Goal: Task Accomplishment & Management: Manage account settings

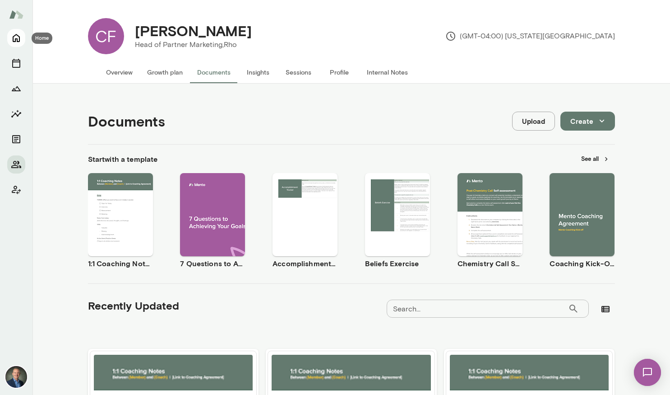
click at [17, 37] on icon "Home" at bounding box center [16, 38] width 11 height 11
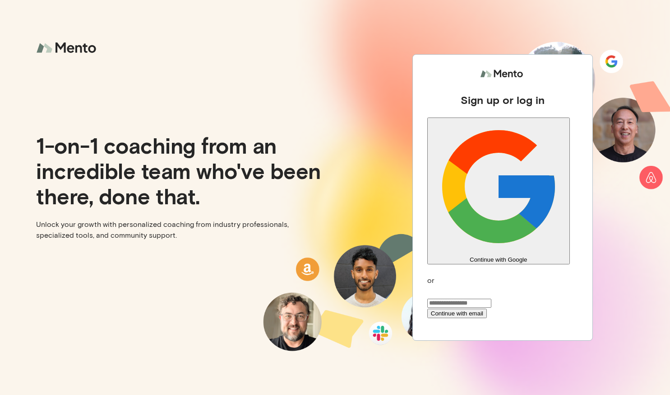
click at [530, 185] on button "Continue with Google" at bounding box center [499, 190] width 143 height 147
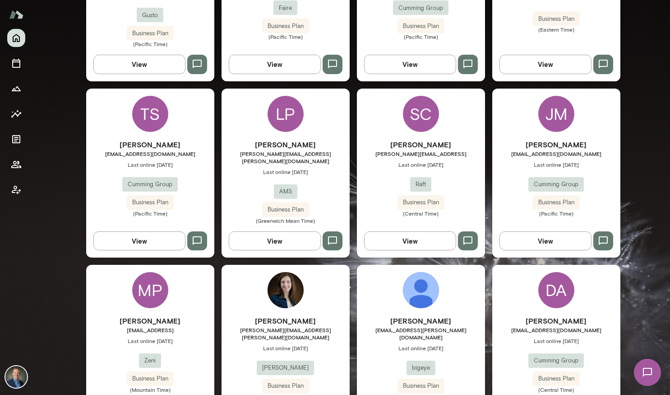
scroll to position [545, 0]
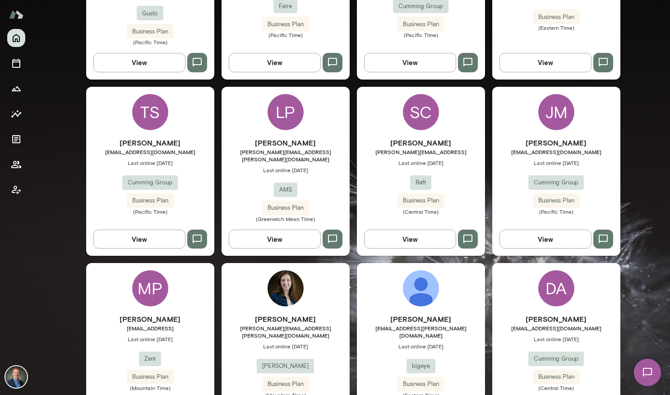
click at [229, 174] on div "Laurie Padua laurie.padua@weareams.com Last online August 11 AMS Business Plan …" at bounding box center [286, 179] width 128 height 85
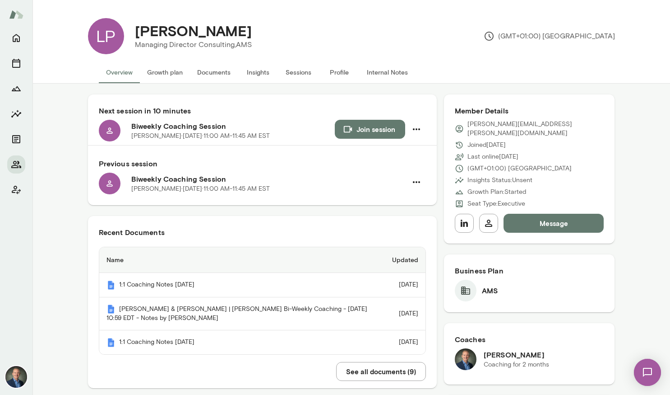
click at [259, 72] on button "Insights" at bounding box center [258, 72] width 41 height 22
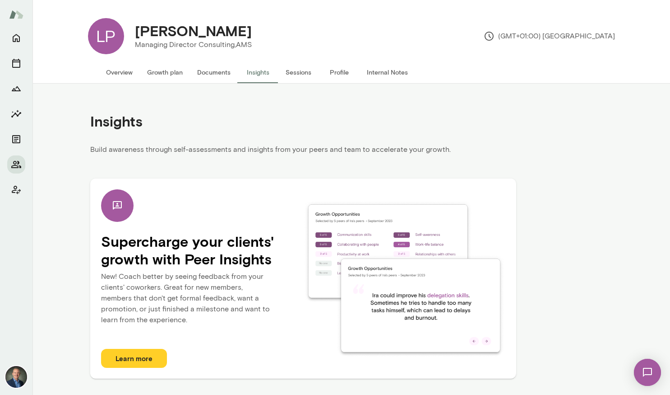
click at [209, 73] on button "Documents" at bounding box center [214, 72] width 48 height 22
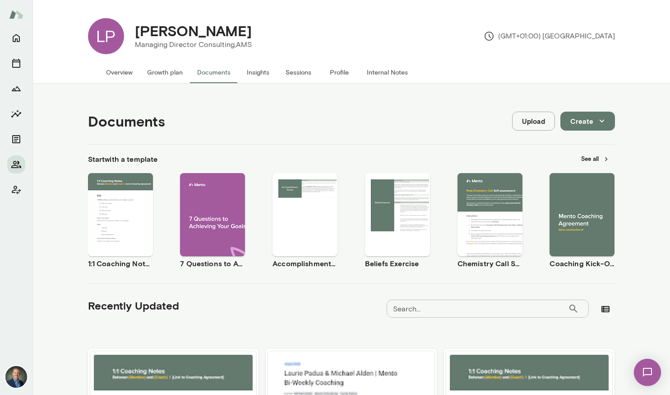
click at [158, 70] on button "Growth plan" at bounding box center [165, 72] width 50 height 22
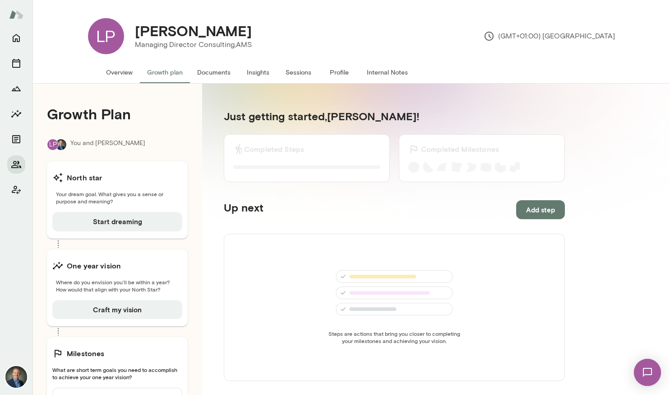
click at [116, 69] on button "Overview" at bounding box center [119, 72] width 41 height 22
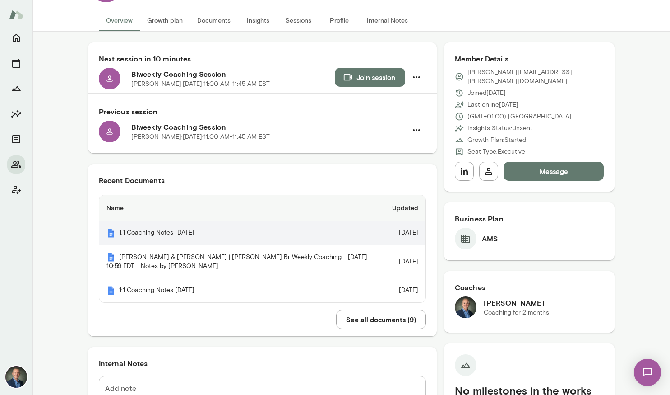
scroll to position [52, 0]
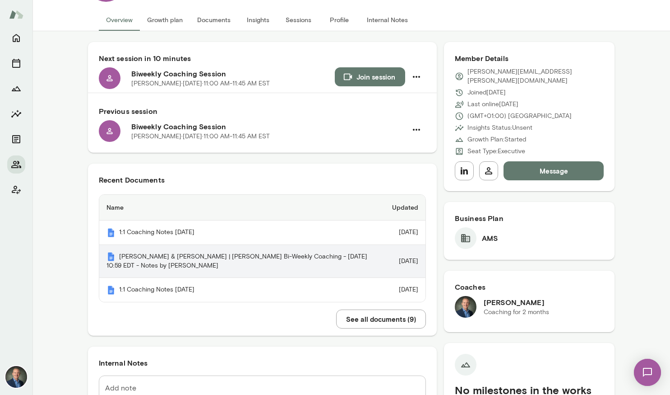
click at [231, 253] on th "Laurie Padua & Michael Alden | Mento Bi-Weekly Coaching - 2025/08/04 10:59 EDT …" at bounding box center [242, 261] width 286 height 33
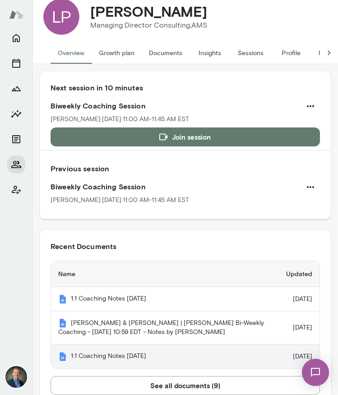
scroll to position [0, 0]
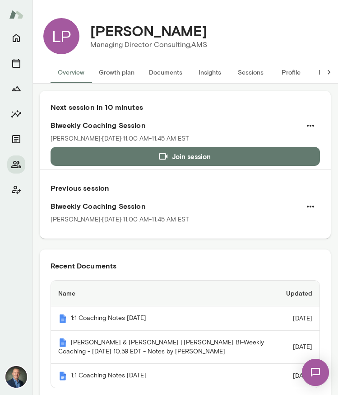
click at [240, 71] on button "Sessions" at bounding box center [250, 72] width 41 height 22
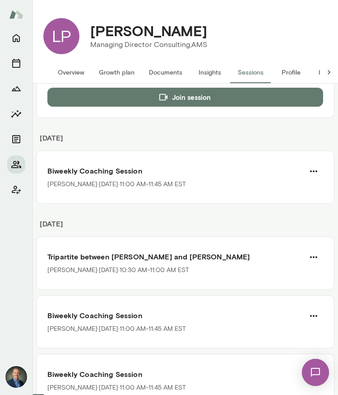
scroll to position [107, 0]
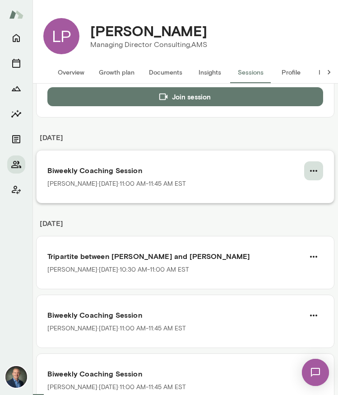
click at [313, 168] on icon "button" at bounding box center [313, 170] width 11 height 11
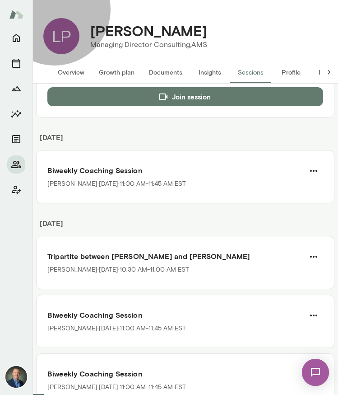
click at [57, 31] on span "Reschedule" at bounding box center [37, 26] width 39 height 9
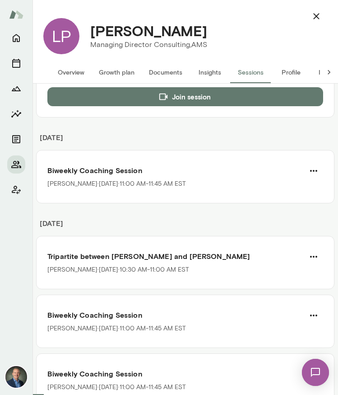
click at [318, 20] on icon "button" at bounding box center [316, 16] width 11 height 11
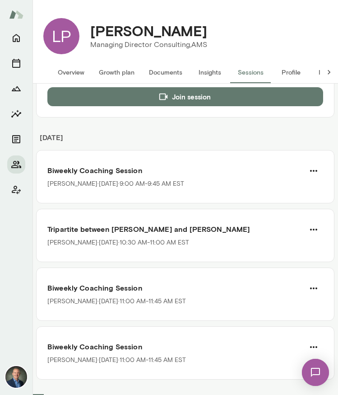
scroll to position [103, 0]
